Goal: Task Accomplishment & Management: Manage account settings

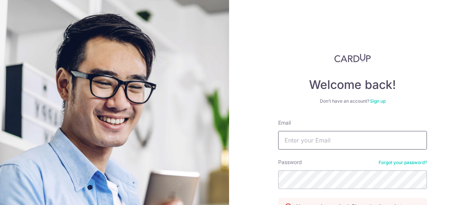
click at [305, 143] on input "Email" at bounding box center [352, 140] width 149 height 19
paste input "[EMAIL_ADDRESS][DOMAIN_NAME]"
type input "[EMAIL_ADDRESS][DOMAIN_NAME]"
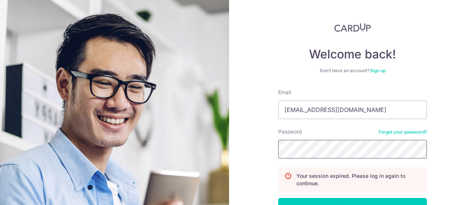
scroll to position [37, 0]
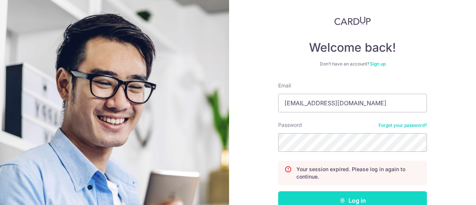
click at [305, 192] on button "Log in" at bounding box center [352, 200] width 149 height 19
